Goal: Find specific page/section

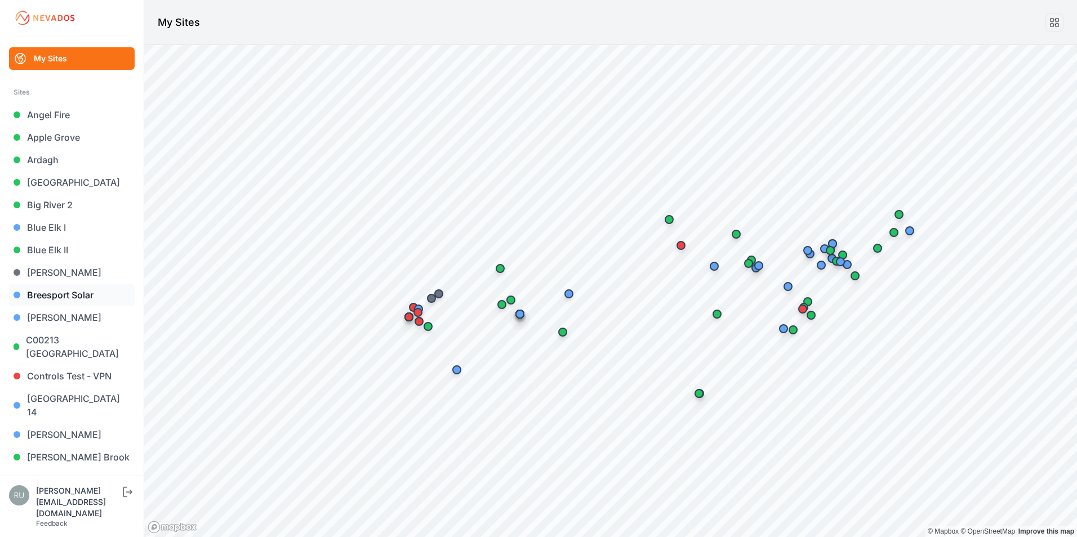
click at [59, 295] on link "Breesport Solar" at bounding box center [72, 295] width 126 height 23
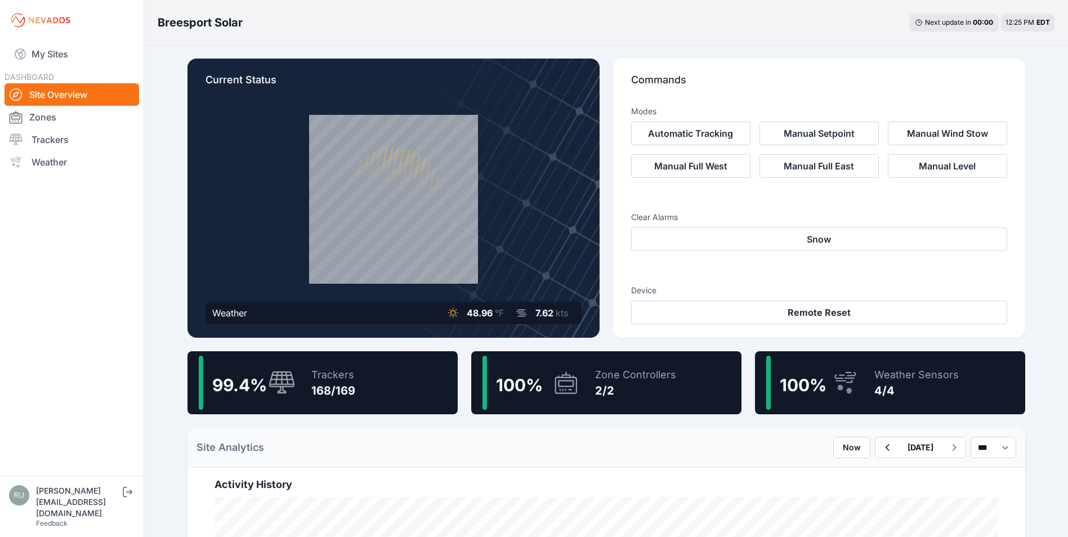
click at [900, 390] on div "4/4" at bounding box center [916, 391] width 84 height 16
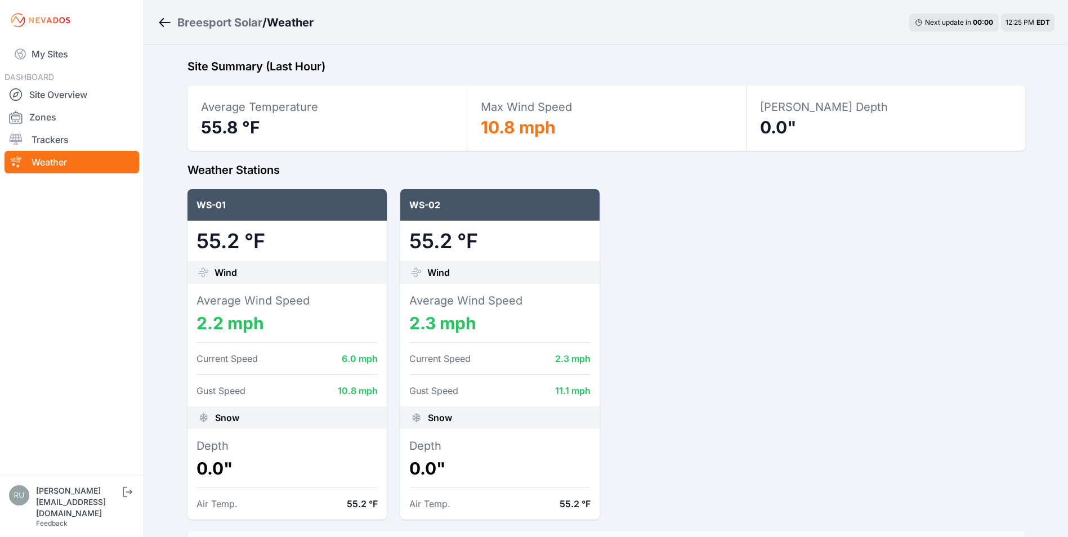
click at [162, 25] on icon "Breadcrumb" at bounding box center [165, 23] width 14 height 14
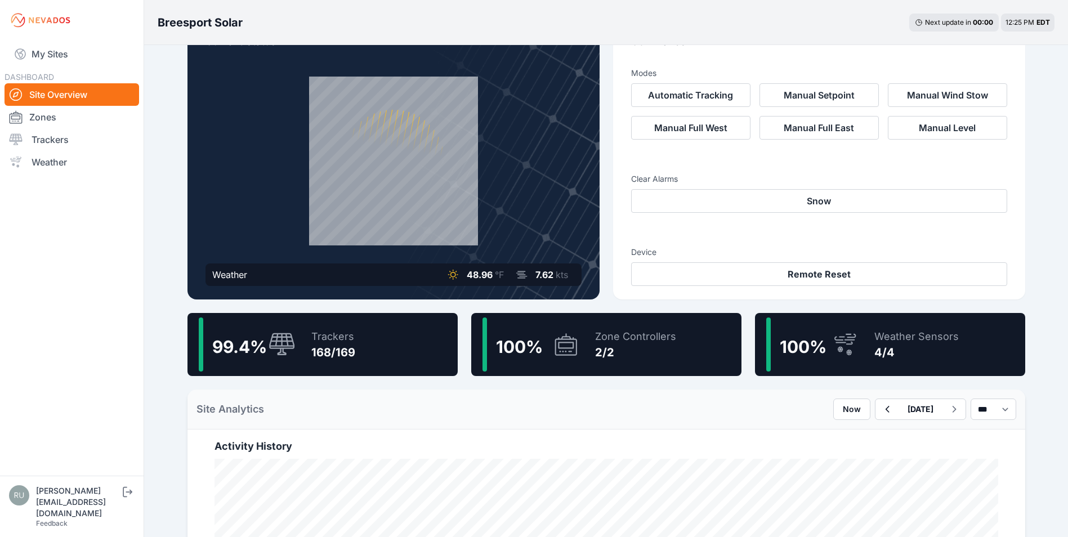
scroll to position [56, 0]
